Goal: Submit feedback/report problem: Submit feedback/report problem

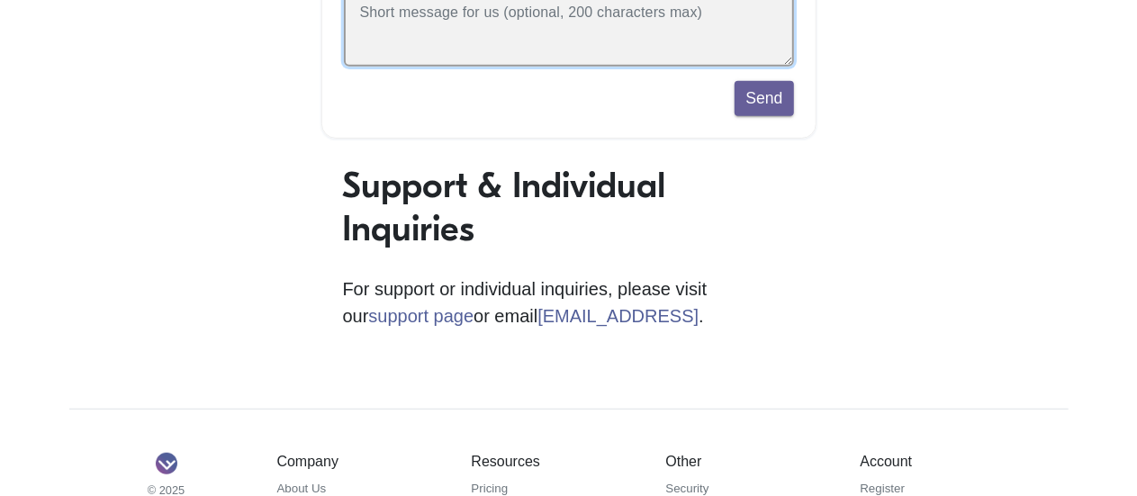
click at [441, 51] on textarea at bounding box center [569, 22] width 450 height 87
paste textarea "Hello Sandeep ! No one from payment teams has access to get MA search result. A…"
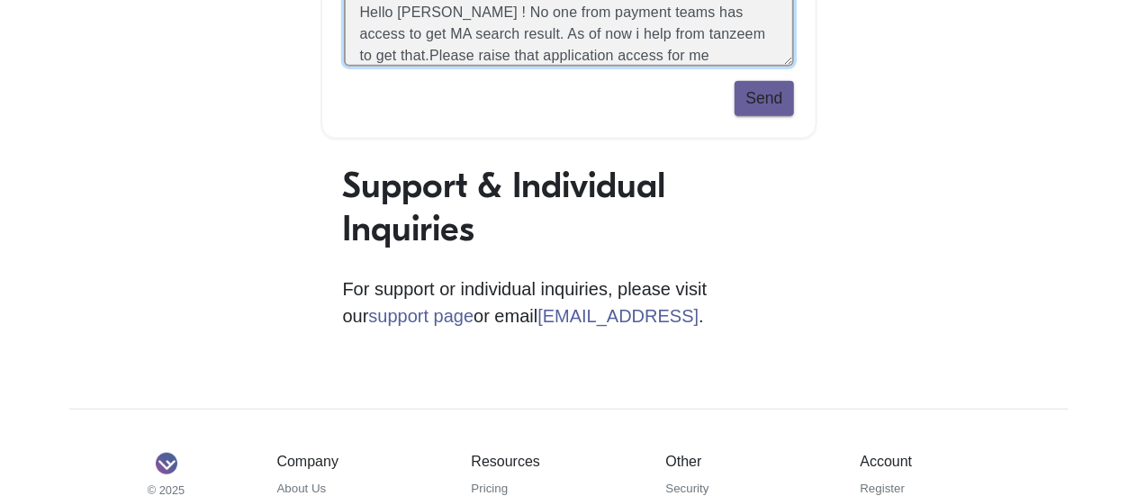
type textarea "Hello Sandeep ! No one from payment teams has access to get MA search result. A…"
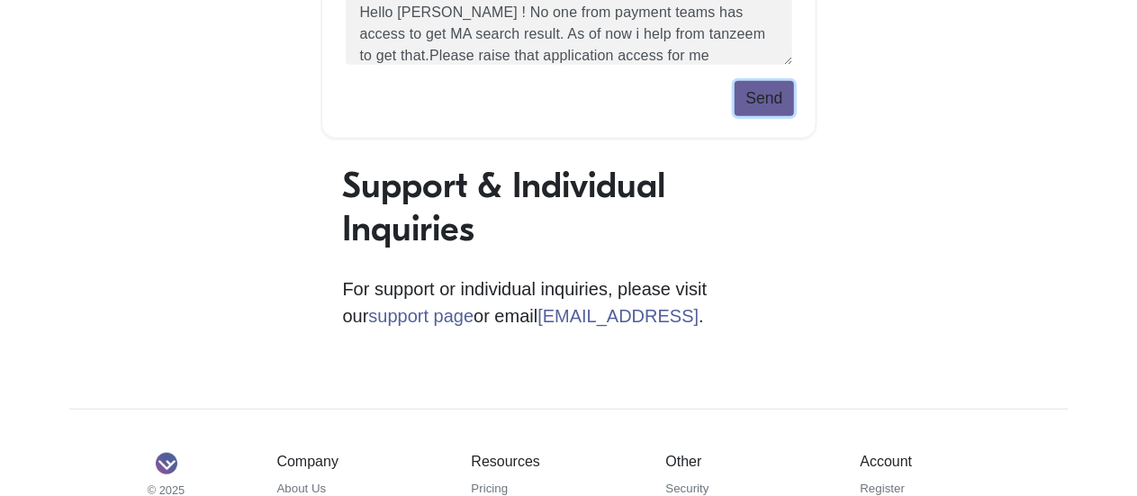
click at [761, 96] on button "Send" at bounding box center [763, 98] width 58 height 34
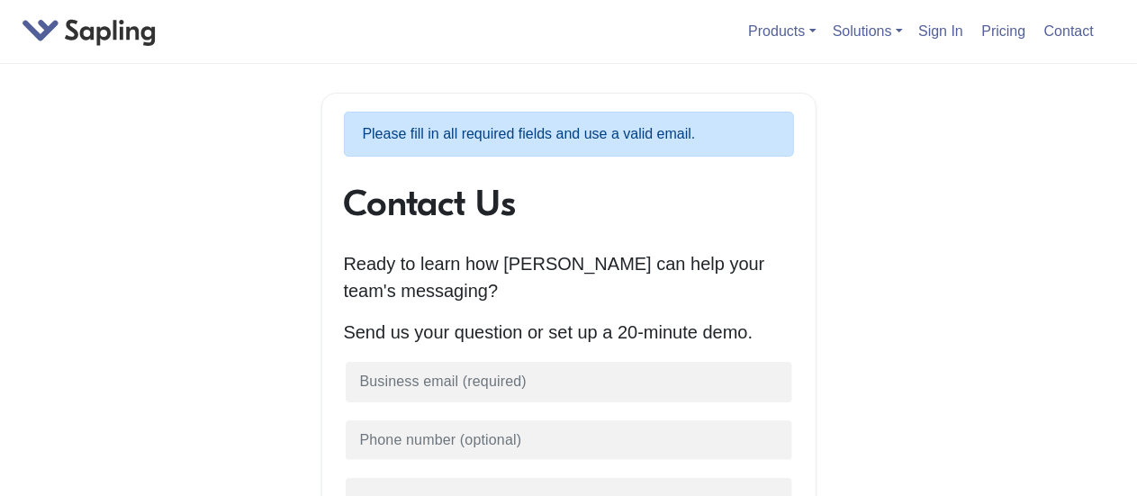
scroll to position [293, 0]
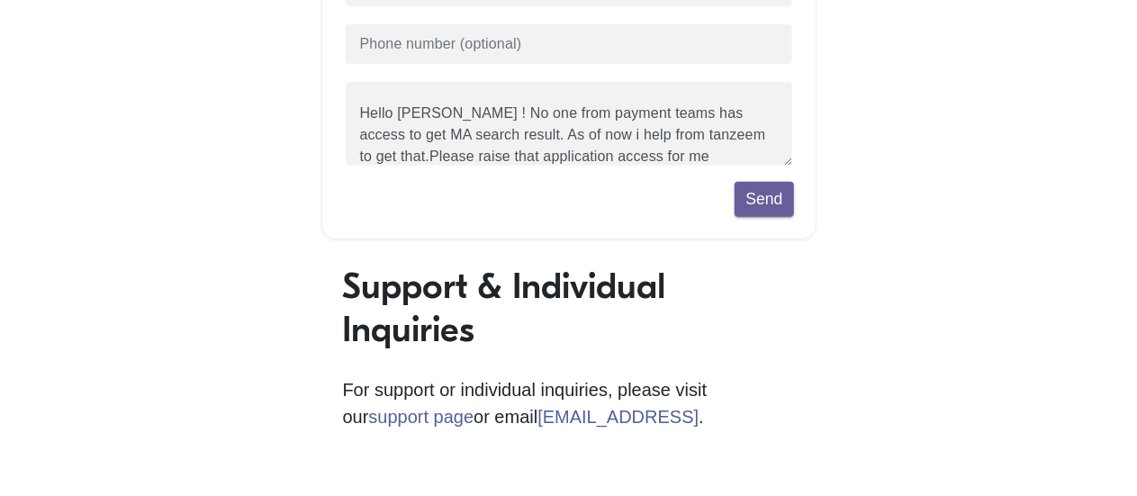
scroll to position [434, 0]
